Goal: Navigation & Orientation: Find specific page/section

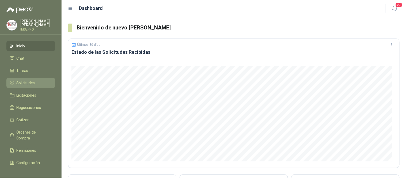
click at [32, 84] on span "Solicitudes" at bounding box center [26, 83] width 18 height 6
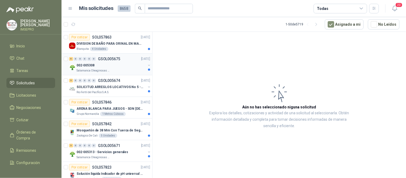
click at [102, 65] on div "002-005308" at bounding box center [111, 65] width 69 height 6
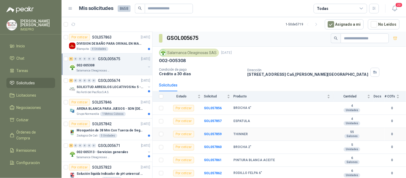
scroll to position [2, 0]
click at [107, 89] on p "SOLICITUD ARREGLOS LOCATIVOS No 5 - PICHINDE" at bounding box center [110, 87] width 67 height 5
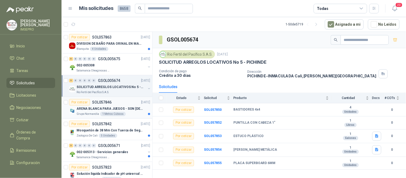
click at [110, 108] on p "ARENA BLANCA PARA JUEGOS - SON [DEMOGRAPHIC_DATA].31 METROS CUBICOS" at bounding box center [110, 108] width 67 height 5
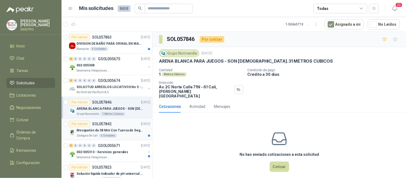
click at [124, 135] on div "Zoologico De Cali 5 Unidades" at bounding box center [114, 136] width 74 height 4
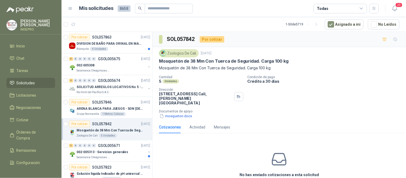
scroll to position [30, 0]
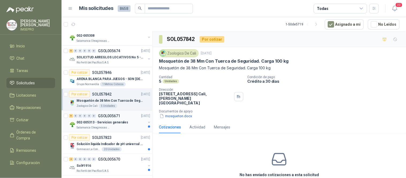
click at [121, 127] on div "Salamanca Oleaginosas SAS" at bounding box center [111, 127] width 69 height 4
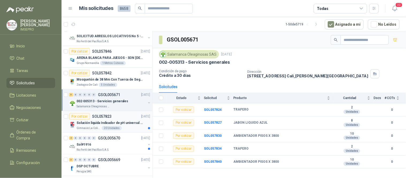
scroll to position [59, 0]
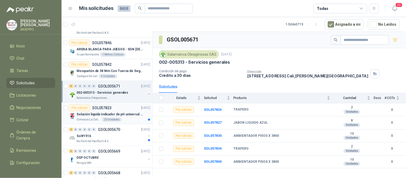
click at [106, 113] on p "Solución liquida Indicador de pH universal de 500ml o 20 de 25ml (no tiras de p…" at bounding box center [110, 114] width 67 height 5
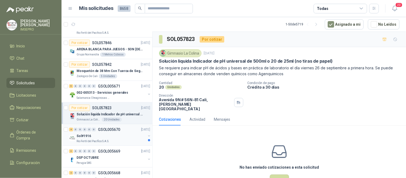
click at [97, 135] on div "Sol#1916" at bounding box center [111, 136] width 69 height 6
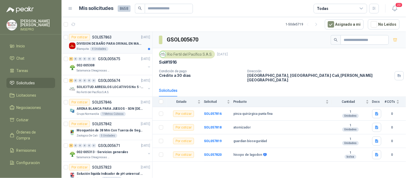
click at [111, 45] on p "DIVISION DE BAÑO PARA ORINAL EN MADERA O PLASTICA" at bounding box center [110, 43] width 67 height 5
